Goal: Information Seeking & Learning: Learn about a topic

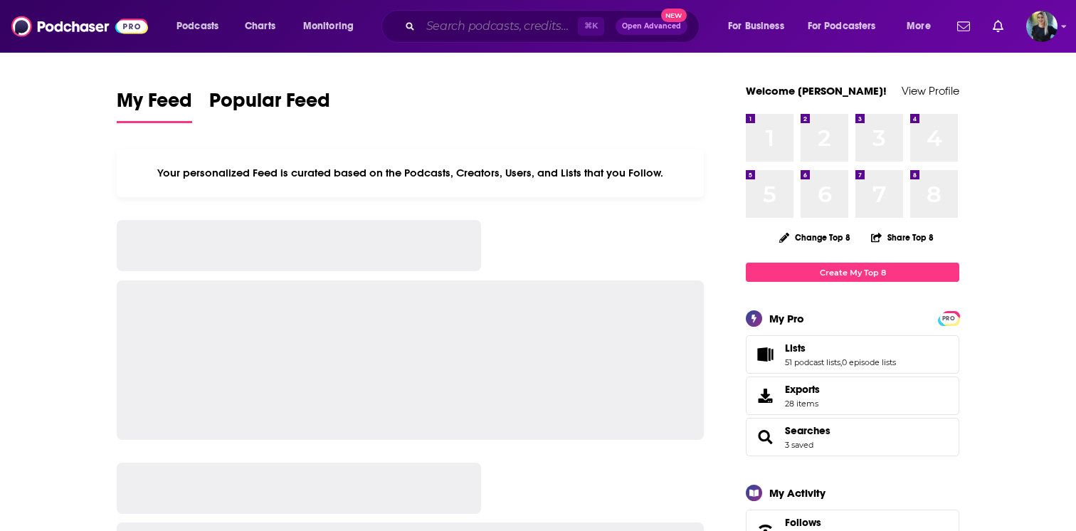
click at [457, 20] on input "Search podcasts, credits, & more..." at bounding box center [499, 26] width 157 height 23
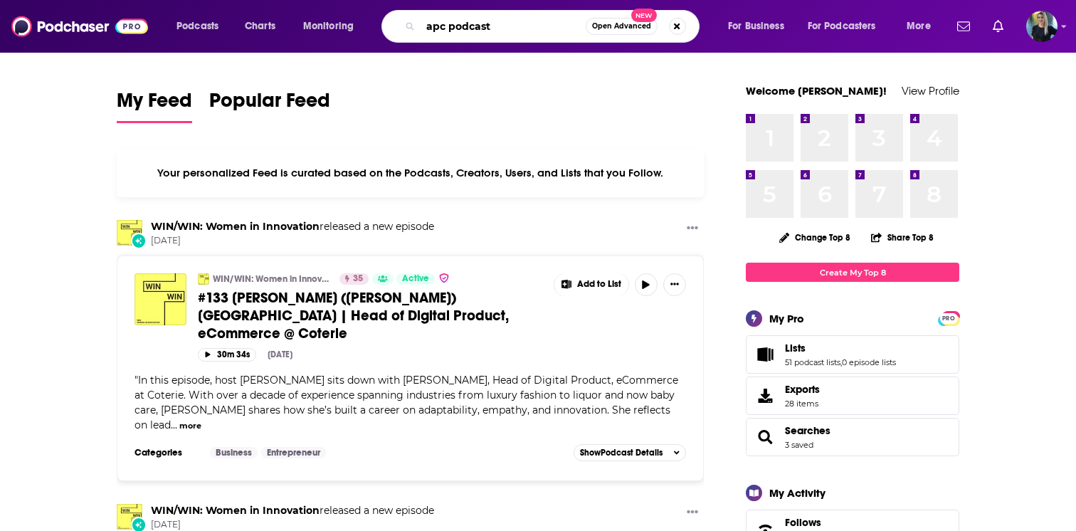
type input "apc podcast"
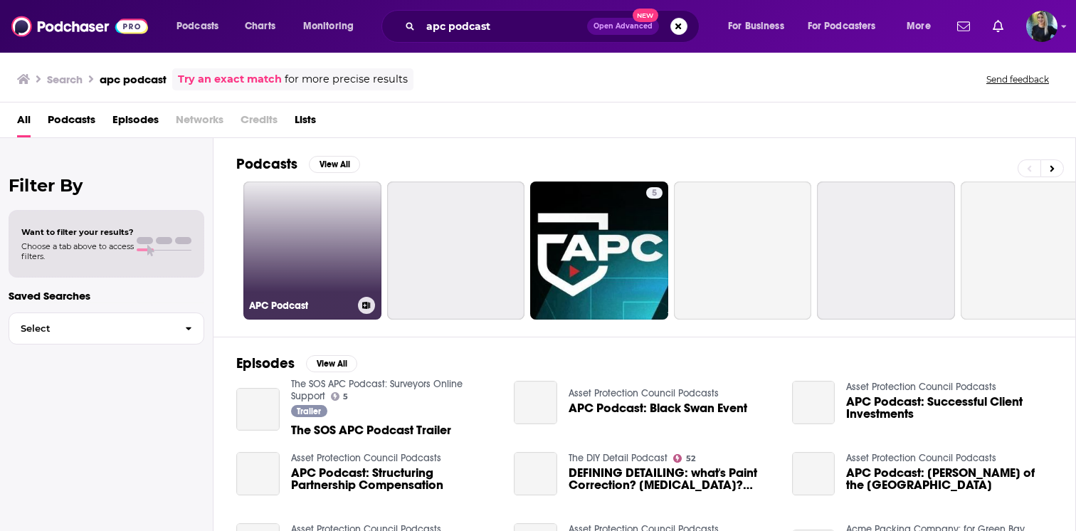
click at [320, 219] on link "APC Podcast" at bounding box center [312, 251] width 138 height 138
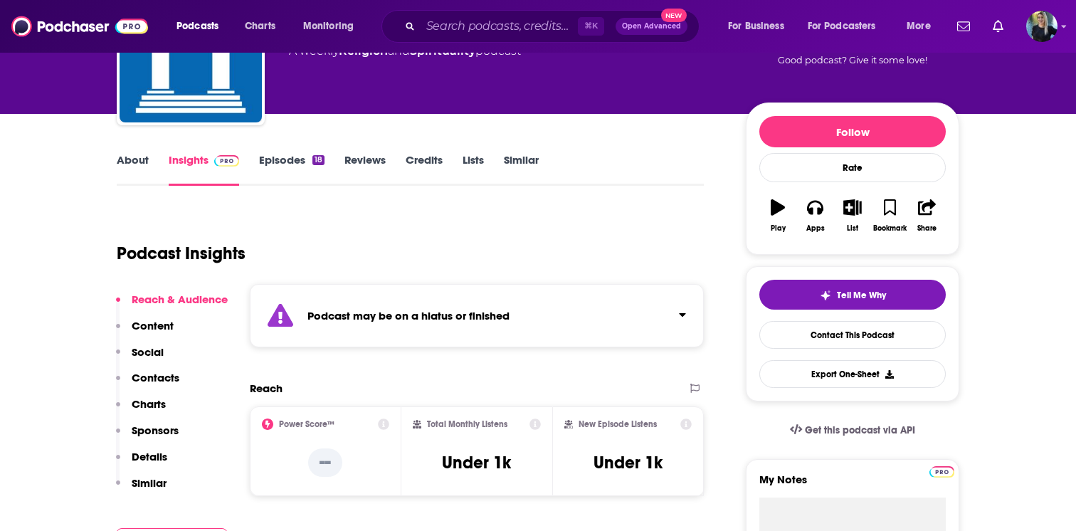
scroll to position [83, 0]
